Goal: Information Seeking & Learning: Learn about a topic

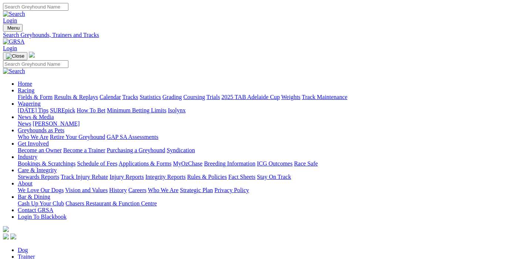
click at [104, 27] on div "Menu Search Greyhounds, Trainers and Tracks Login Home Racing Fields & Form Res…" at bounding box center [263, 132] width 520 height 217
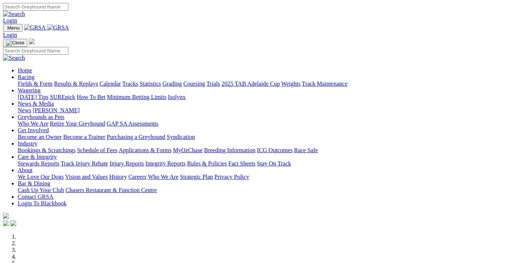
scroll to position [276, 0]
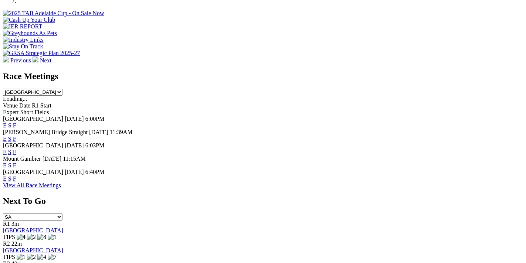
click at [16, 176] on link "F" at bounding box center [14, 179] width 3 height 6
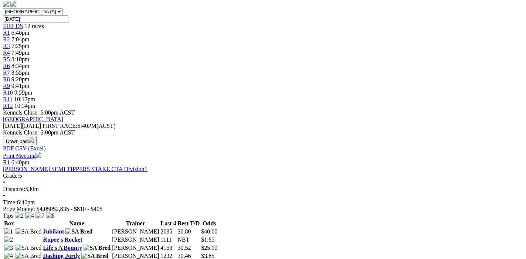
scroll to position [78, 0]
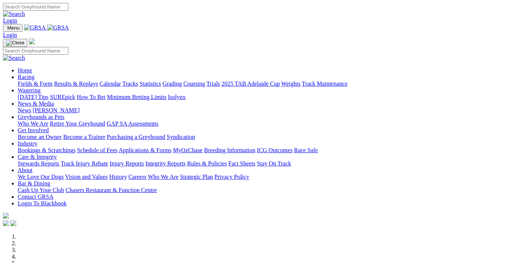
scroll to position [277, 0]
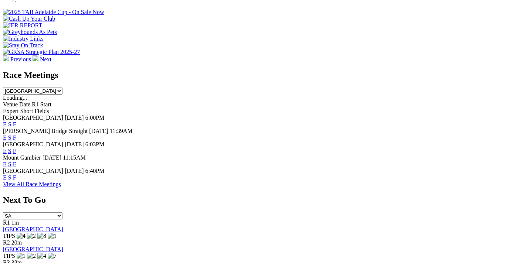
click at [16, 174] on link "F" at bounding box center [14, 177] width 3 height 6
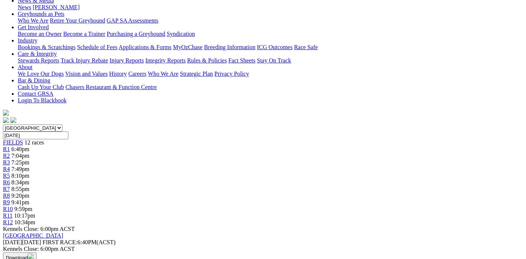
scroll to position [194, 0]
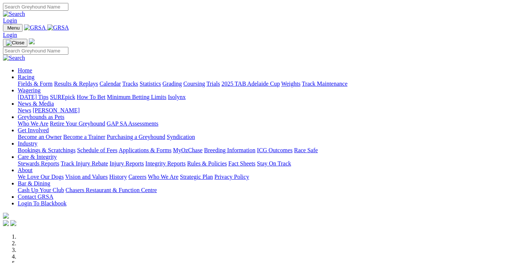
scroll to position [278, 0]
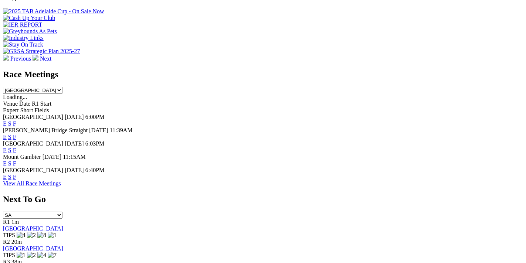
click at [16, 121] on link "F" at bounding box center [14, 124] width 3 height 6
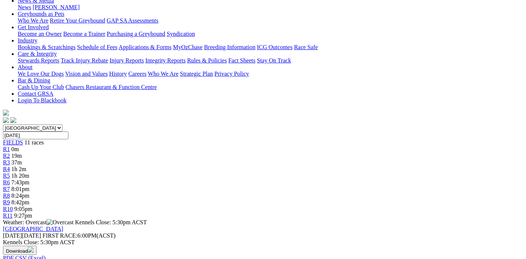
scroll to position [155, 0]
